Goal: Obtain resource: Download file/media

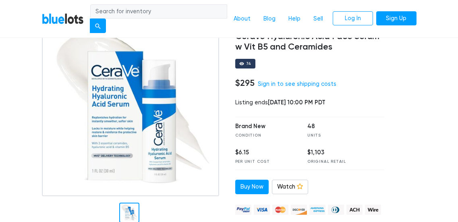
click at [361, 124] on div "48" at bounding box center [337, 126] width 60 height 9
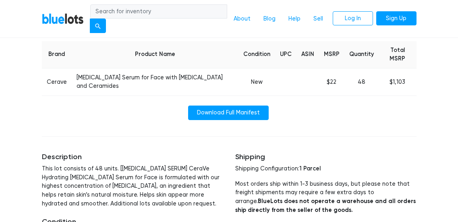
scroll to position [356, 0]
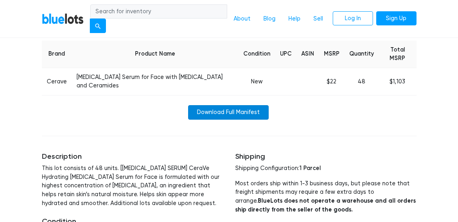
click at [243, 111] on link "Download Full Manifest" at bounding box center [228, 112] width 80 height 14
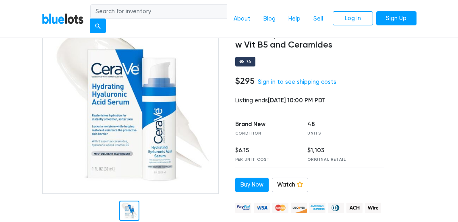
scroll to position [41, 0]
